Goal: Information Seeking & Learning: Compare options

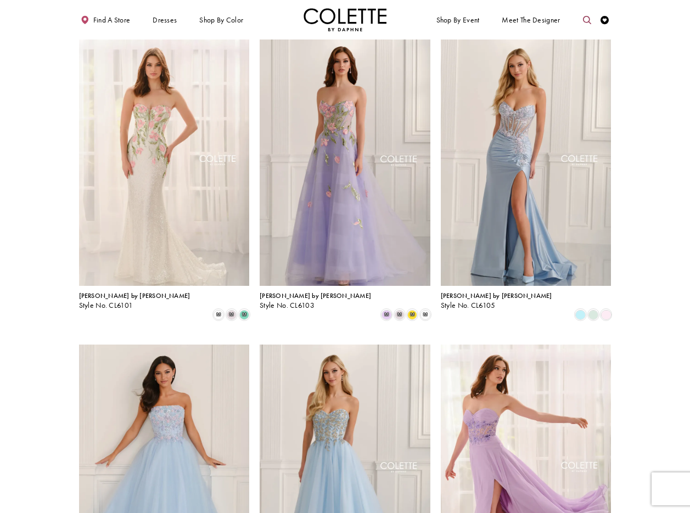
click at [586, 20] on icon "Toggle search" at bounding box center [587, 20] width 8 height 8
click at [534, 21] on input "Search" at bounding box center [544, 20] width 100 height 13
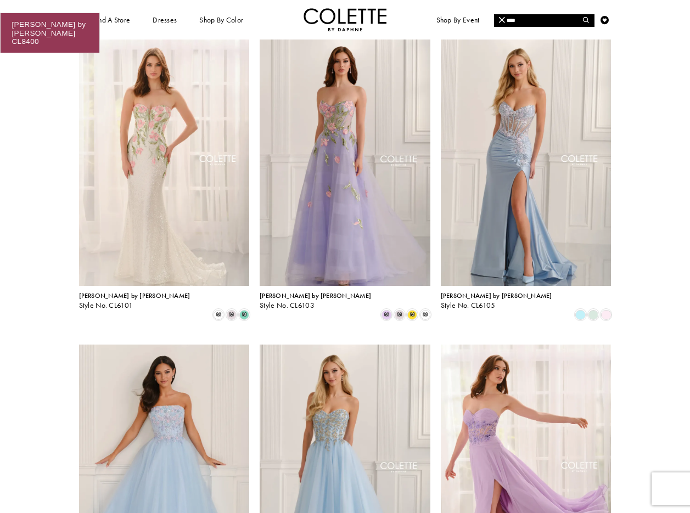
type input "****"
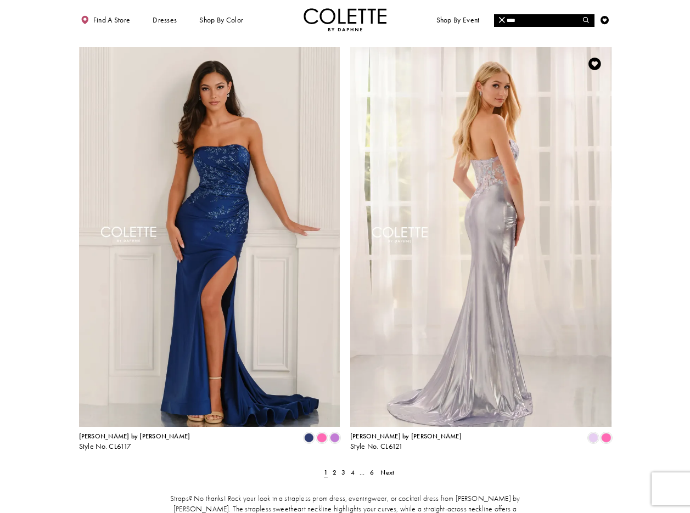
scroll to position [1267, 0]
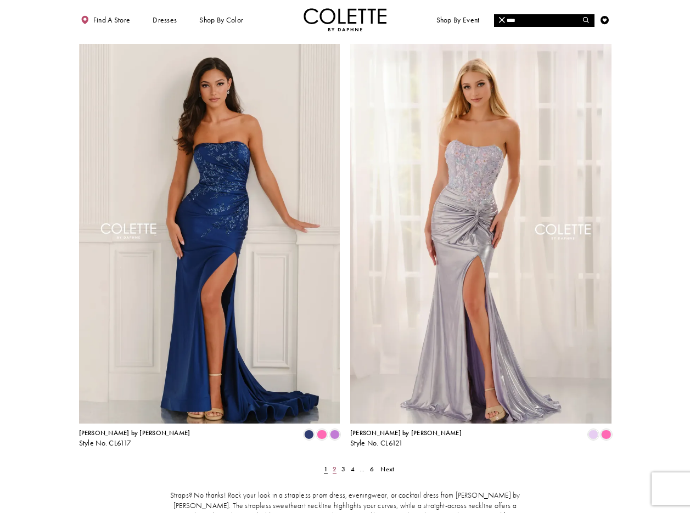
click at [335, 465] on span "2" at bounding box center [334, 469] width 4 height 9
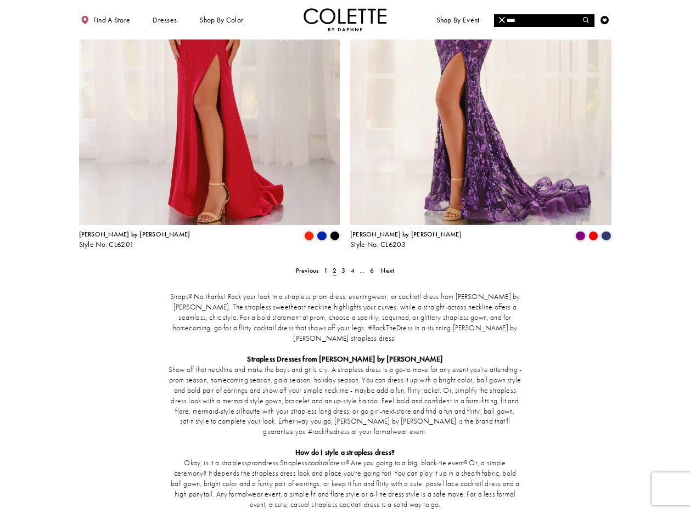
scroll to position [1389, 0]
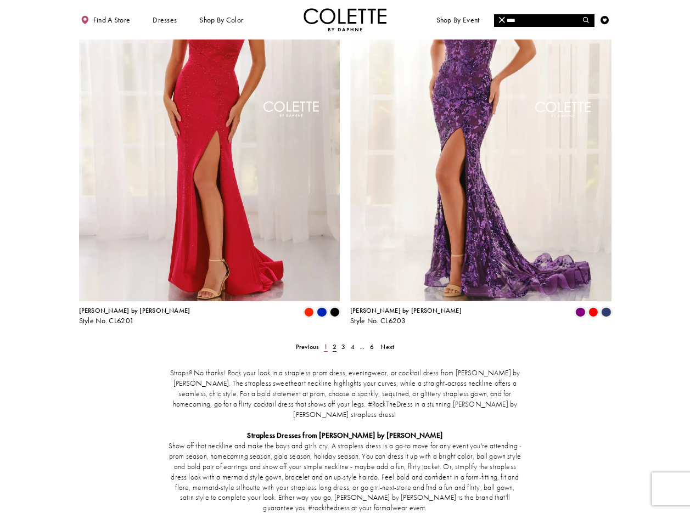
click at [325, 342] on span "1" at bounding box center [326, 346] width 4 height 9
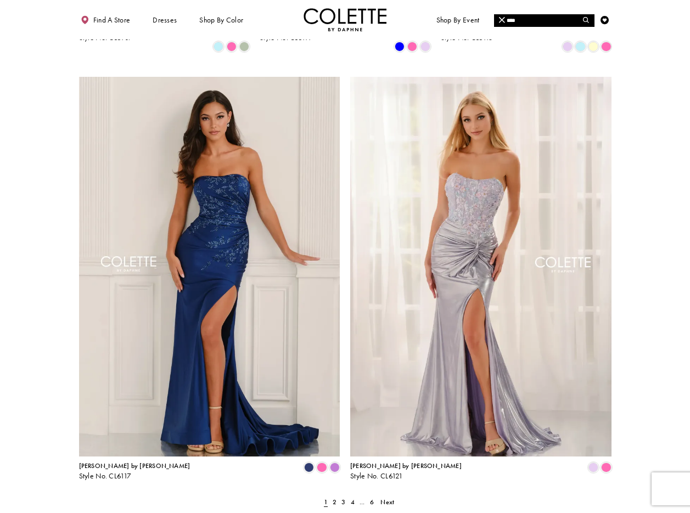
scroll to position [1045, 0]
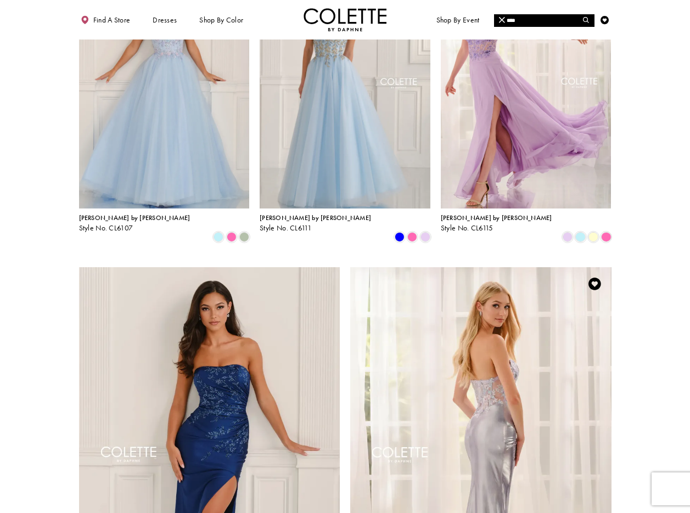
click at [510, 307] on img "Visit Colette by Daphne Style No. CL6121 Page" at bounding box center [480, 457] width 261 height 380
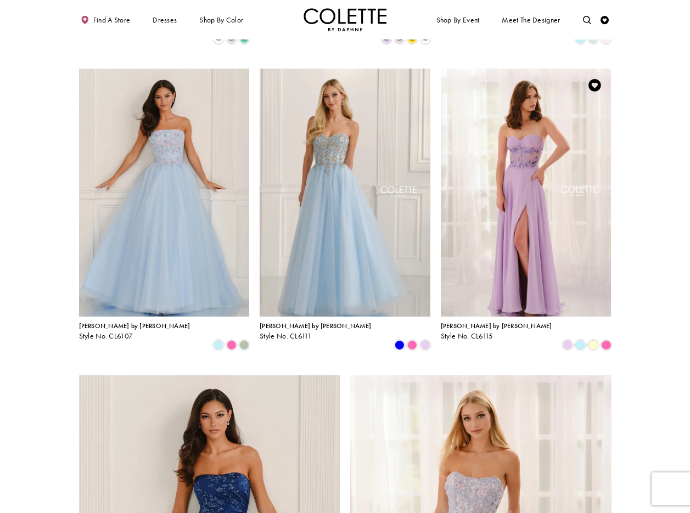
scroll to position [921, 0]
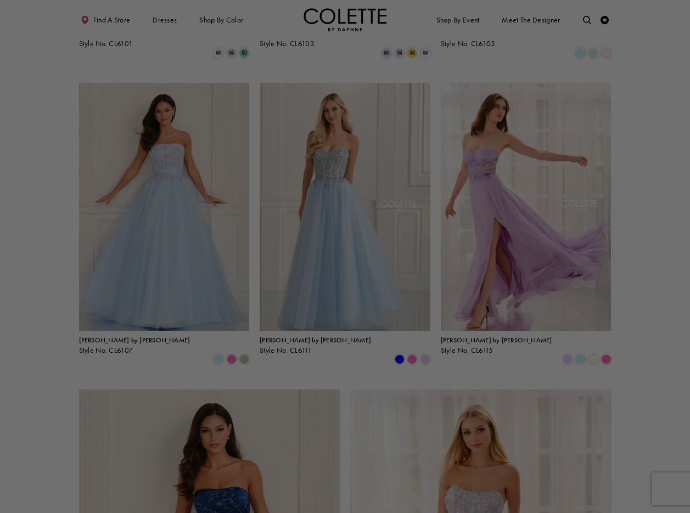
click at [532, 111] on body "Skip to main content Skip to Navigation Enable Accessibility for visually impai…" at bounding box center [345, 213] width 690 height 2269
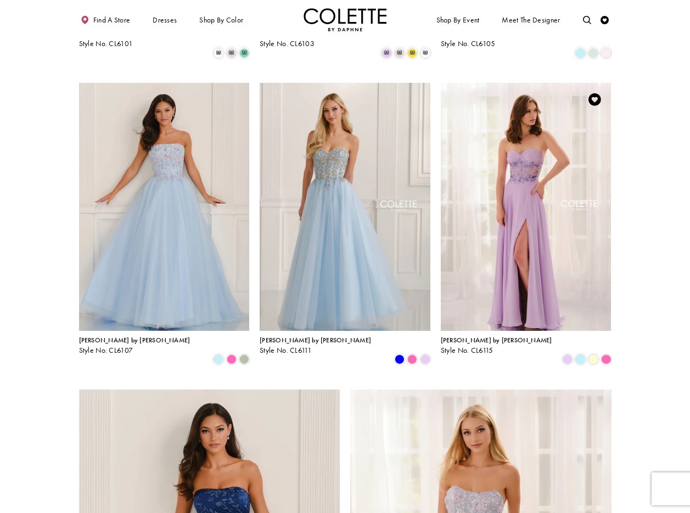
click at [517, 167] on img "Visit Colette by Daphne Style No. CL6115 Page" at bounding box center [526, 207] width 171 height 248
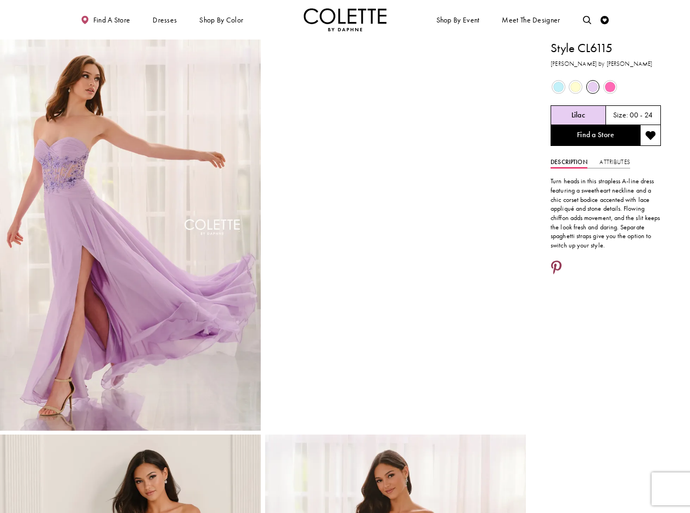
click at [556, 264] on icon "Share using Pinterest - Opens in new tab" at bounding box center [556, 268] width 10 height 15
click at [556, 262] on icon "Share using Pinterest - Opens in new tab" at bounding box center [556, 268] width 10 height 15
click at [553, 267] on icon "Share using Pinterest - Opens in new tab" at bounding box center [556, 268] width 10 height 15
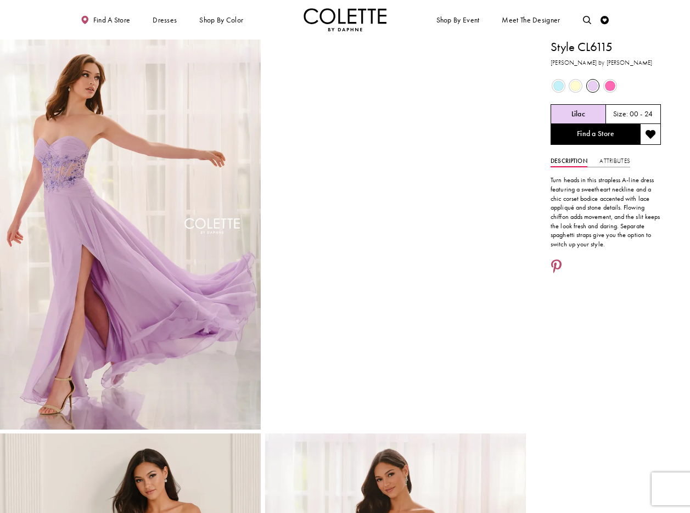
scroll to position [3, 0]
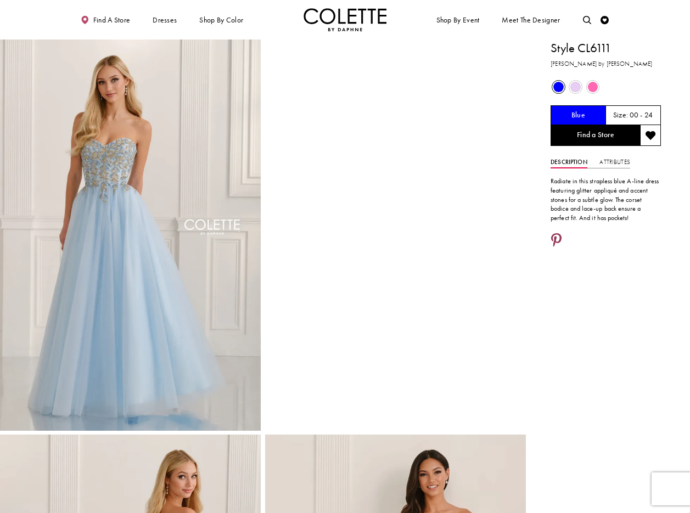
click at [559, 238] on icon "Share using Pinterest - Opens in new tab" at bounding box center [556, 241] width 10 height 15
click at [556, 238] on icon "Share using Pinterest - Opens in new tab" at bounding box center [556, 241] width 10 height 15
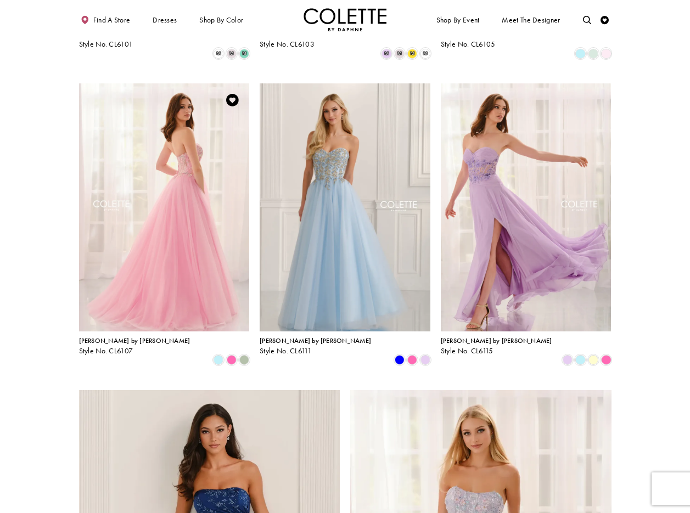
scroll to position [921, 0]
click at [178, 140] on img "Visit Colette by Daphne Style No. CL6107 Page" at bounding box center [164, 207] width 171 height 248
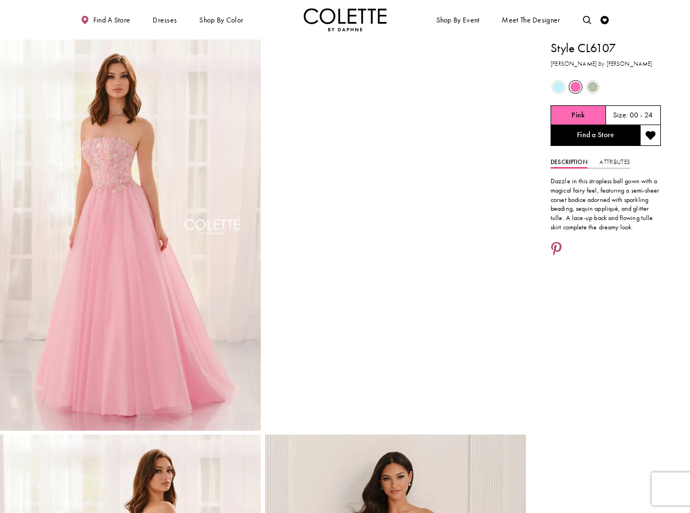
scroll to position [1, 0]
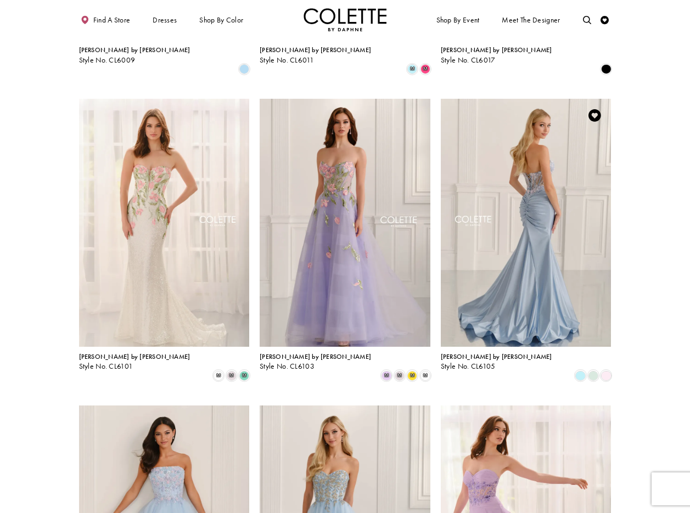
click at [533, 126] on img "Visit Colette by Daphne Style No. CL6105 Page" at bounding box center [526, 223] width 171 height 248
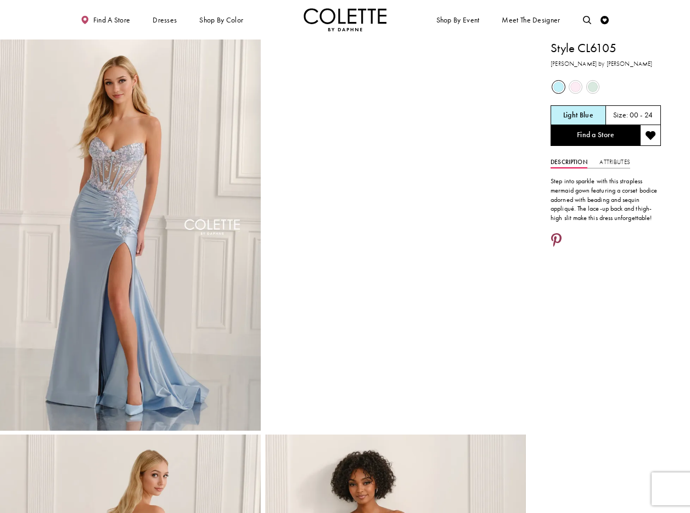
click at [558, 238] on icon "Share using Pinterest - Opens in new tab" at bounding box center [556, 241] width 10 height 15
click at [560, 236] on icon "Share using Pinterest - Opens in new tab" at bounding box center [556, 241] width 10 height 15
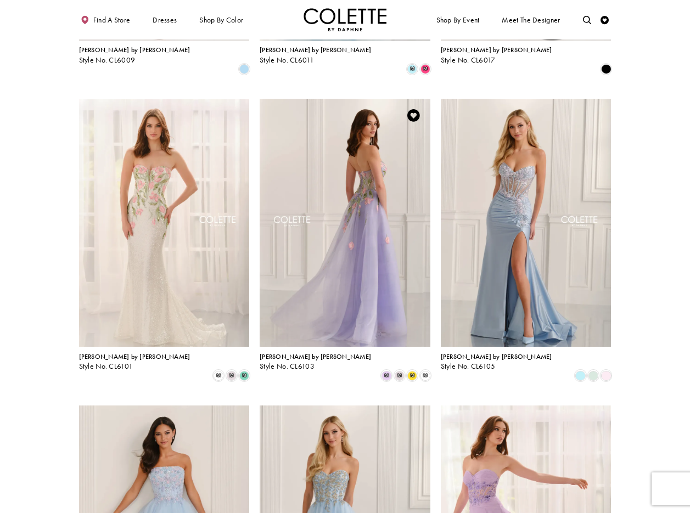
click at [365, 159] on img "Visit Colette by Daphne Style No. CL6103 Page" at bounding box center [345, 223] width 171 height 248
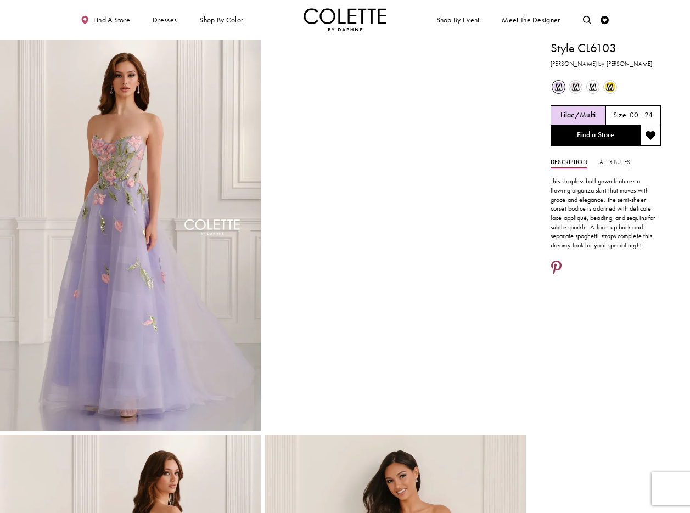
click at [557, 263] on icon "Share using Pinterest - Opens in new tab" at bounding box center [556, 268] width 10 height 15
click at [557, 264] on icon "Share using Pinterest - Opens in new tab" at bounding box center [556, 268] width 10 height 15
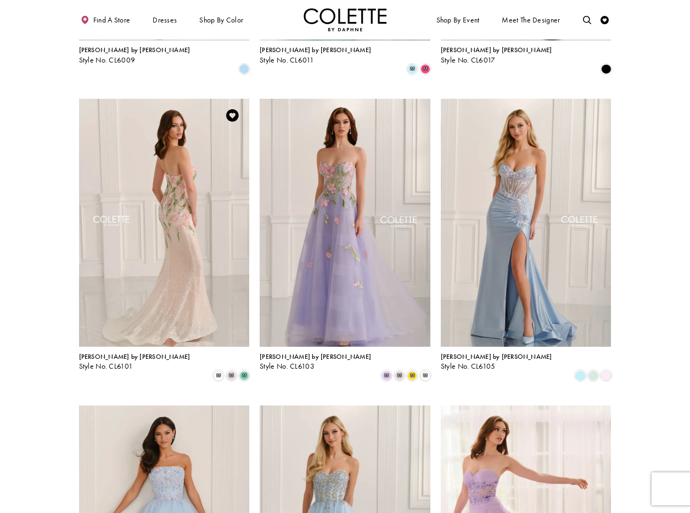
drag, startPoint x: 0, startPoint y: 0, endPoint x: 151, endPoint y: 145, distance: 209.5
click at [151, 145] on img "Visit Colette by Daphne Style No. CL6101 Page" at bounding box center [164, 223] width 171 height 248
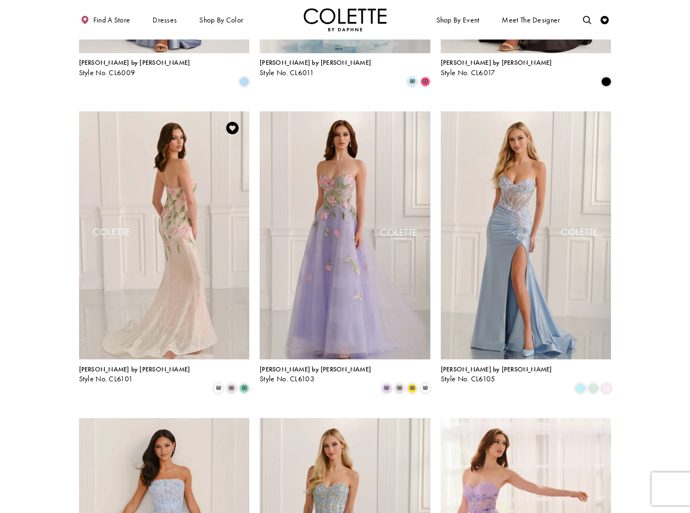
scroll to position [585, 0]
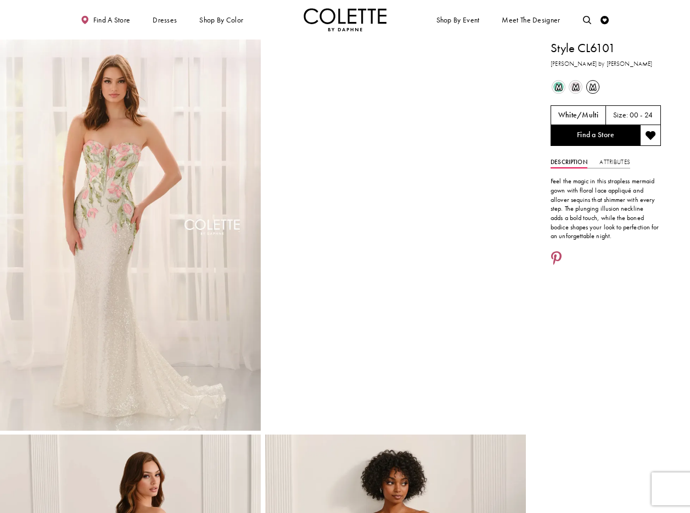
drag, startPoint x: 264, startPoint y: 21, endPoint x: 273, endPoint y: 7, distance: 17.2
click at [264, 21] on ul "Find a store Dresses Dresses Occasion DAF'S FAVES EVENING DRESSES LONG DRESSES" at bounding box center [207, 19] width 274 height 23
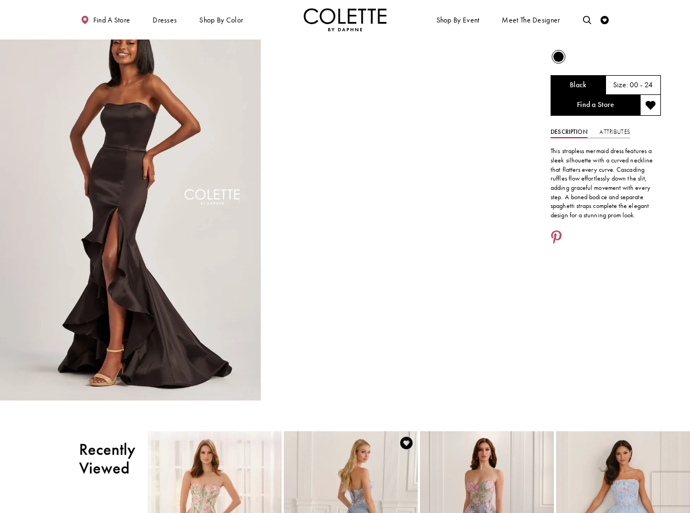
scroll to position [11, 0]
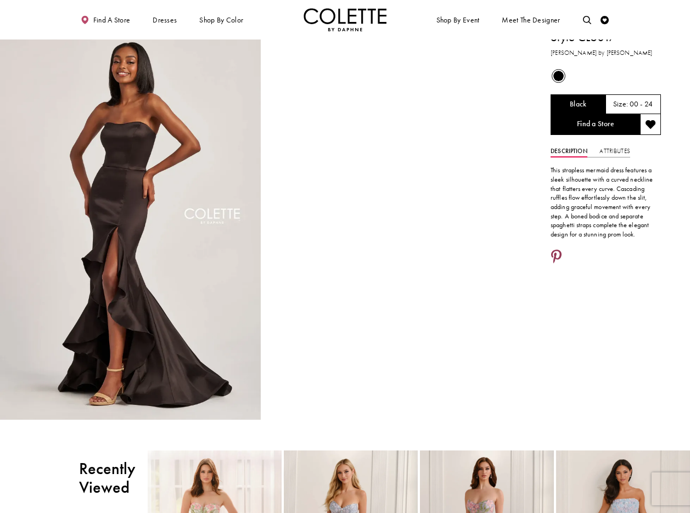
click at [556, 252] on icon "Share using Pinterest - Opens in new tab" at bounding box center [556, 257] width 10 height 15
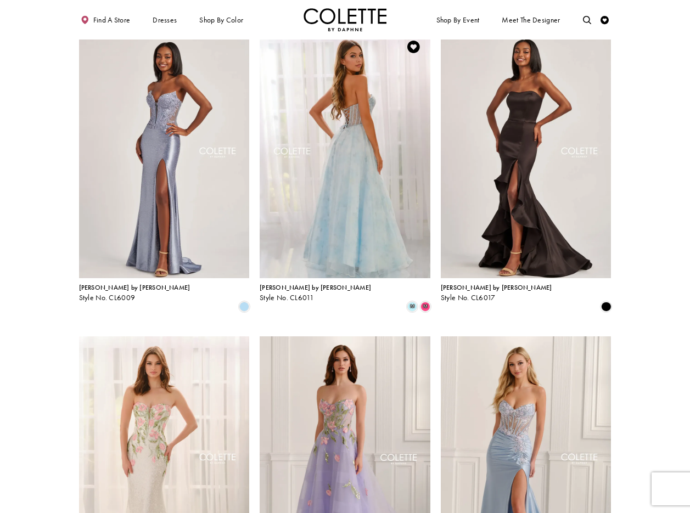
scroll to position [363, 0]
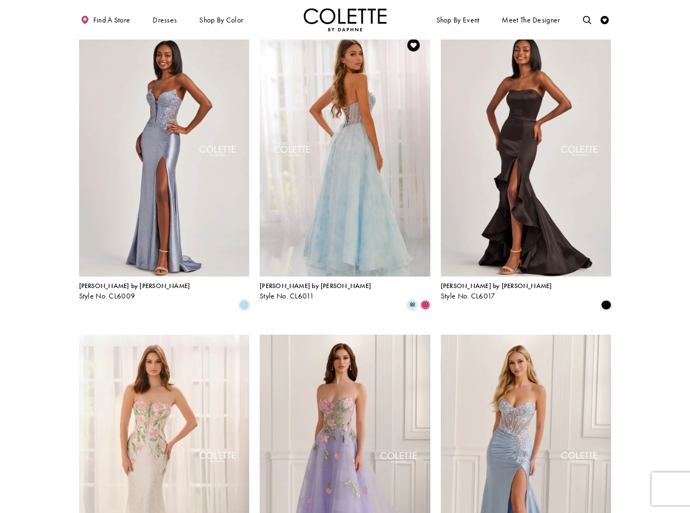
click at [320, 155] on img "Visit Colette by Daphne Style No. CL6011 Page" at bounding box center [345, 153] width 171 height 248
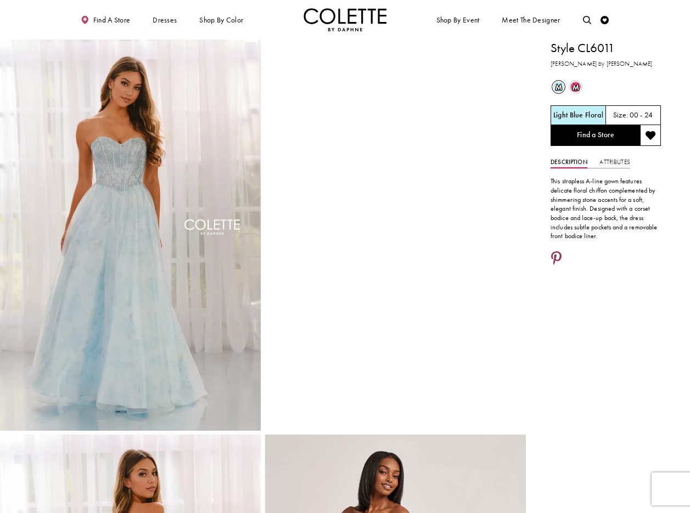
click at [559, 255] on icon "Share using Pinterest - Opens in new tab" at bounding box center [556, 259] width 10 height 15
click at [556, 255] on icon "Share using Pinterest - Opens in new tab" at bounding box center [556, 259] width 10 height 15
drag, startPoint x: 644, startPoint y: 40, endPoint x: 501, endPoint y: 7, distance: 146.9
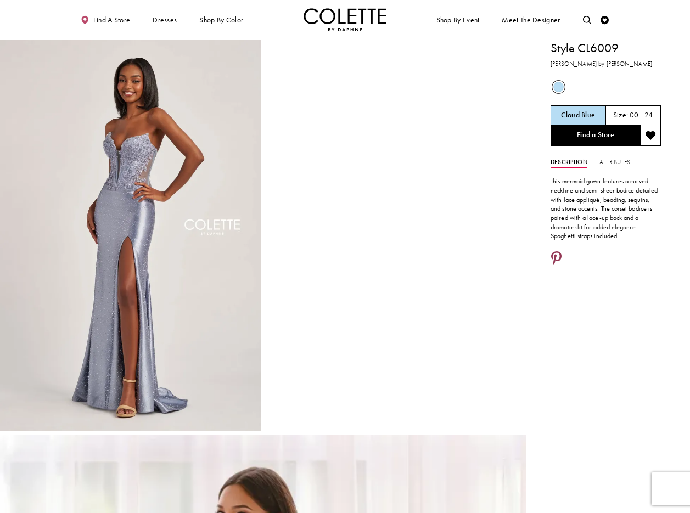
click at [556, 253] on icon "Share using Pinterest - Opens in new tab" at bounding box center [556, 259] width 10 height 15
drag, startPoint x: 253, startPoint y: 19, endPoint x: 273, endPoint y: 1, distance: 26.0
click at [253, 18] on ul "Find a store Dresses Dresses Occasion DAF'S FAVES EVENING DRESSES LONG DRESSES" at bounding box center [207, 19] width 274 height 23
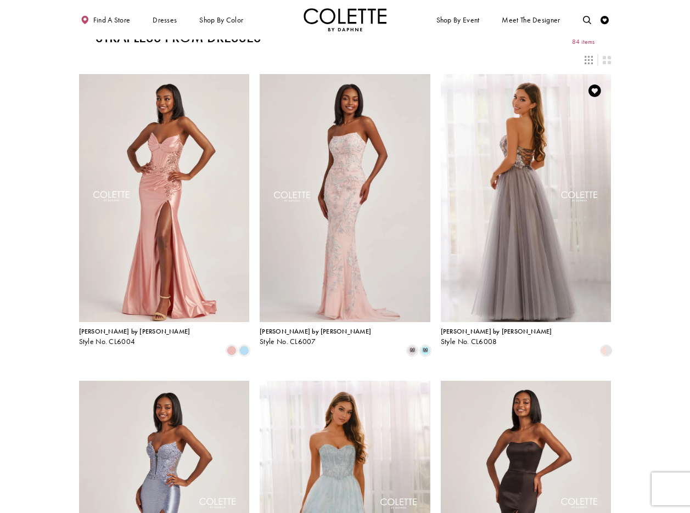
scroll to position [4, 0]
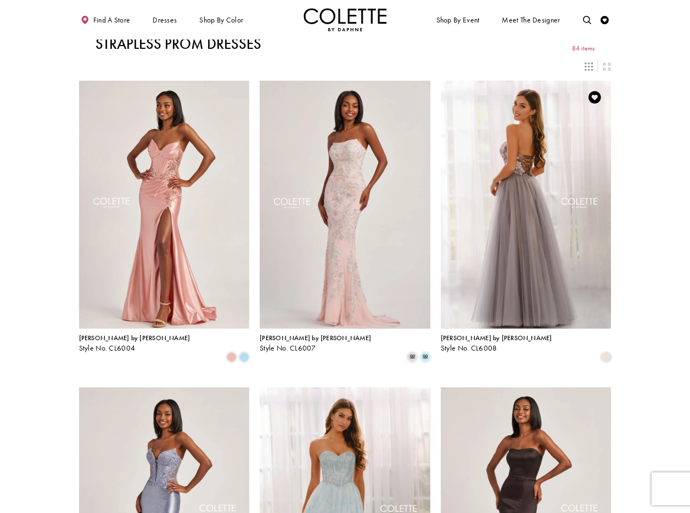
click at [534, 132] on img "Visit Colette by Daphne Style No. CL6008 Page" at bounding box center [526, 205] width 171 height 248
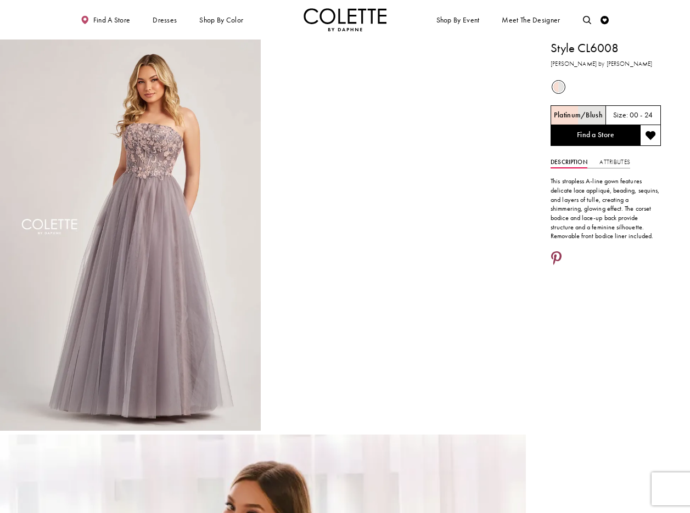
click at [560, 257] on icon "Share using Pinterest - Opens in new tab" at bounding box center [556, 259] width 10 height 15
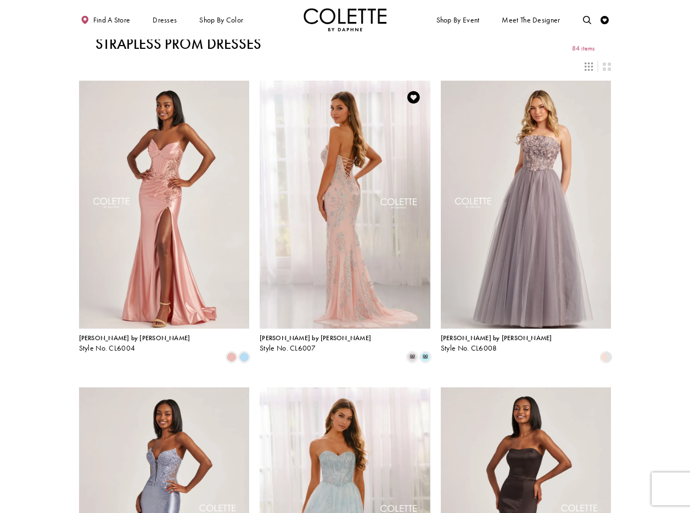
click at [323, 168] on img "Visit Colette by Daphne Style No. CL6007 Page" at bounding box center [345, 205] width 171 height 248
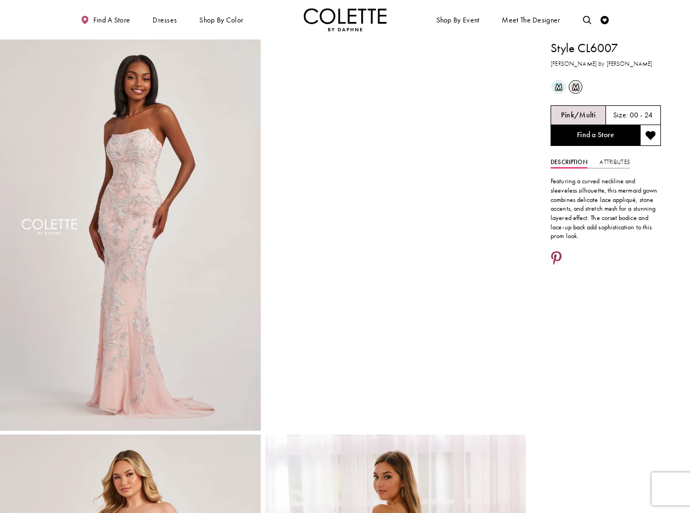
click at [557, 257] on icon "Share using Pinterest - Opens in new tab" at bounding box center [556, 259] width 10 height 15
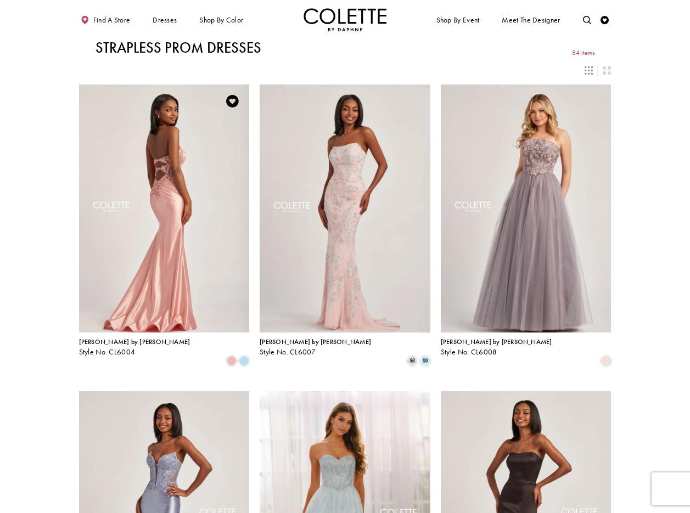
click at [171, 166] on img "Visit Colette by Daphne Style No. CL6004 Page" at bounding box center [164, 208] width 171 height 248
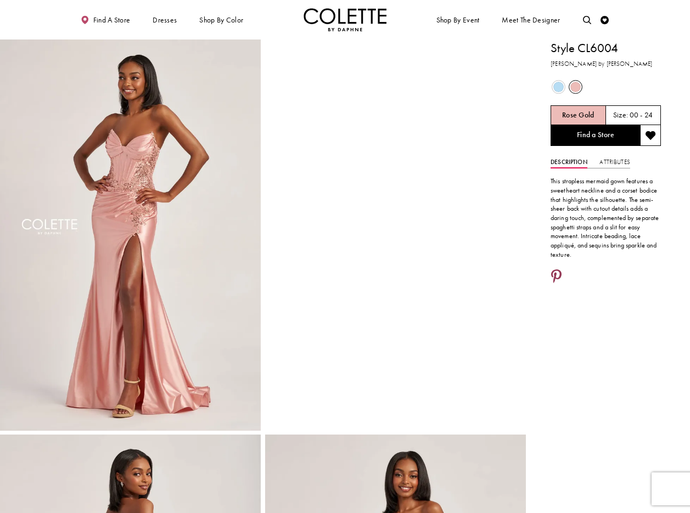
click at [557, 275] on icon "Share using Pinterest - Opens in new tab" at bounding box center [556, 277] width 10 height 15
click at [555, 275] on icon "Share using Pinterest - Opens in new tab" at bounding box center [556, 277] width 10 height 15
